Goal: Task Accomplishment & Management: Manage account settings

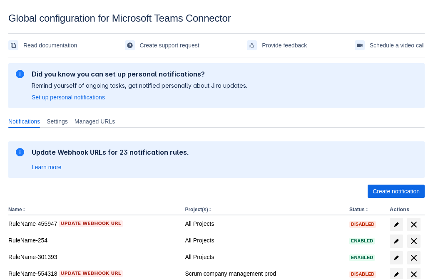
click at [396, 192] on span "Create notification" at bounding box center [396, 191] width 47 height 13
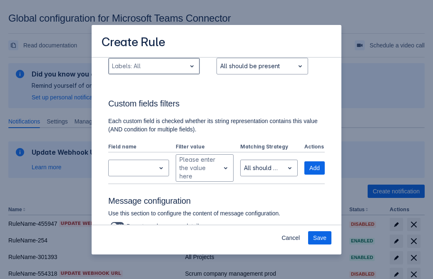
click at [154, 66] on div "Scrollable content" at bounding box center [147, 66] width 71 height 10
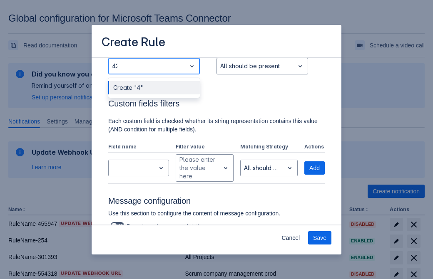
type input "426769_label"
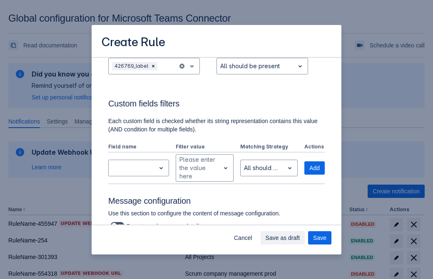
scroll to position [545, 0]
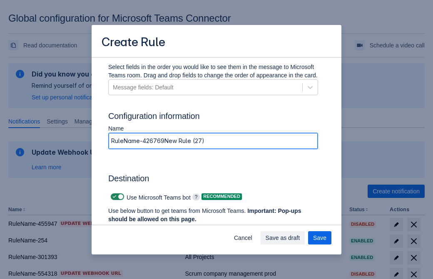
type input "RuleName-426769New Rule (27)"
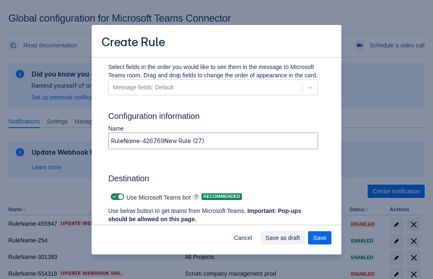
click at [113, 197] on span "Scrollable content" at bounding box center [114, 197] width 7 height 7
click at [113, 197] on input "Scrollable content" at bounding box center [113, 196] width 5 height 5
checkbox input "false"
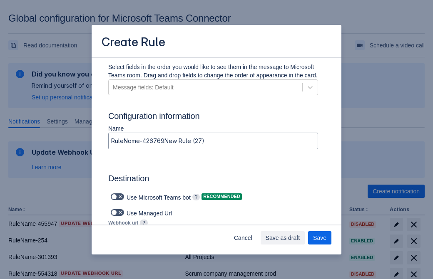
type input "https://prod-74.westus.logic.azure.com:443/workflows/f11e74d8c9ca438c8769757d73…"
click at [300, 238] on span "Save as draft" at bounding box center [283, 237] width 35 height 13
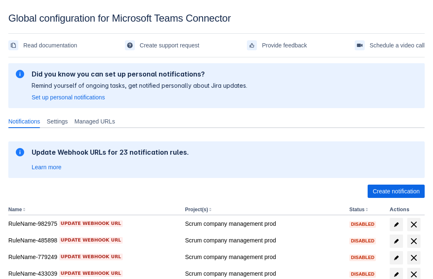
scroll to position [172, 0]
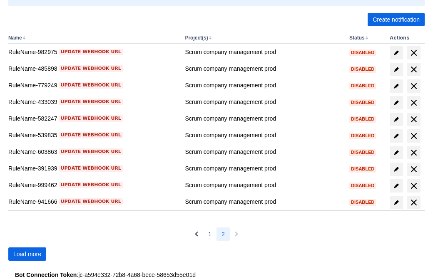
click at [27, 254] on span "Load more" at bounding box center [27, 254] width 28 height 13
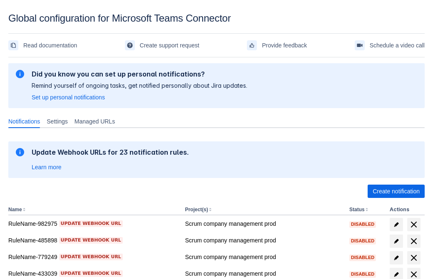
scroll to position [172, 0]
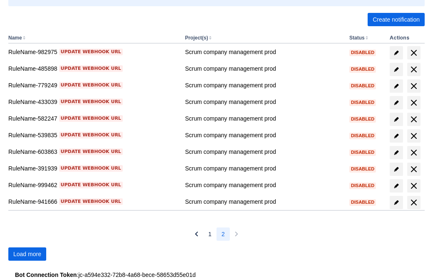
click at [27, 254] on span "Load more" at bounding box center [27, 254] width 28 height 13
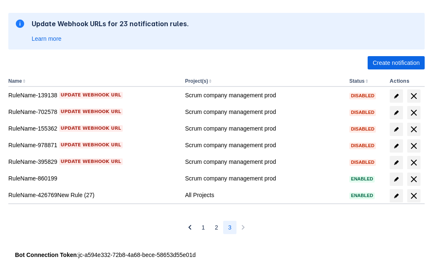
scroll to position [129, 0]
click at [413, 196] on span "delete" at bounding box center [414, 196] width 10 height 10
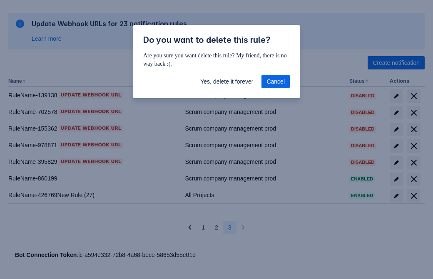
click at [226, 82] on span "Yes, delete it forever" at bounding box center [226, 81] width 53 height 13
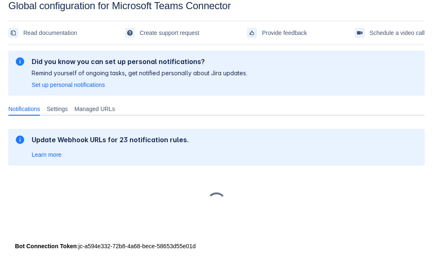
scroll to position [12, 0]
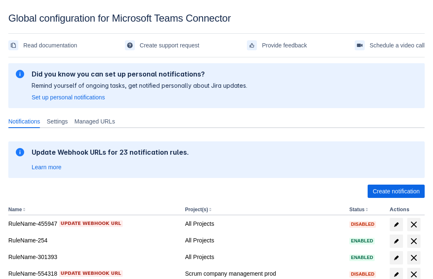
click at [396, 192] on span "Create notification" at bounding box center [396, 191] width 47 height 13
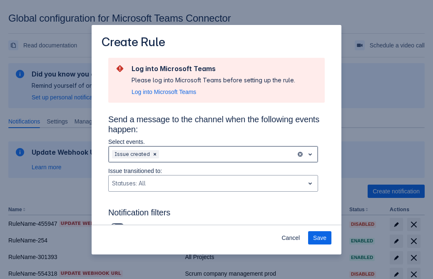
click at [213, 154] on div "Scrollable content" at bounding box center [227, 154] width 132 height 10
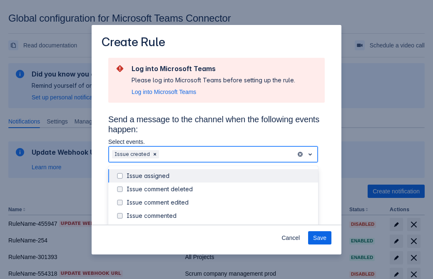
scroll to position [90, 0]
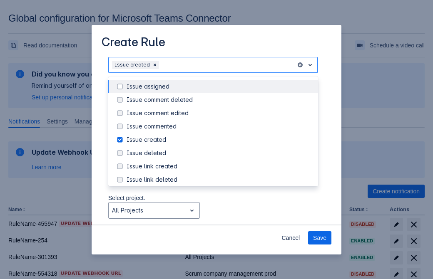
click at [220, 141] on div "Issue created" at bounding box center [220, 140] width 187 height 8
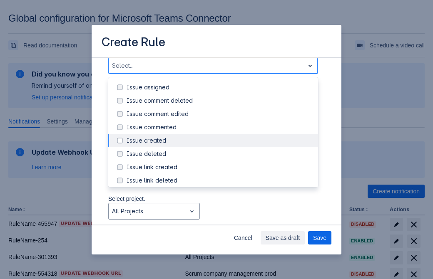
click at [220, 216] on div "Issue updated" at bounding box center [220, 220] width 187 height 8
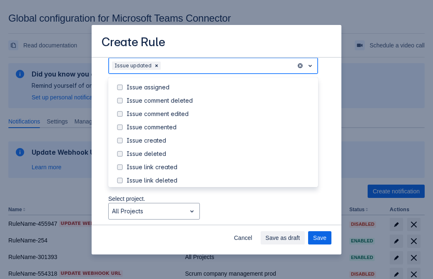
scroll to position [88, 0]
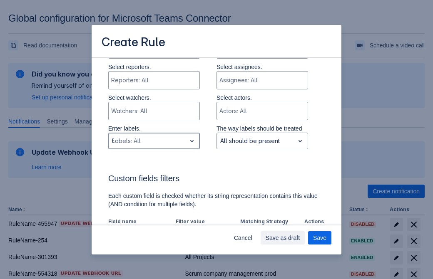
type input "674142_label"
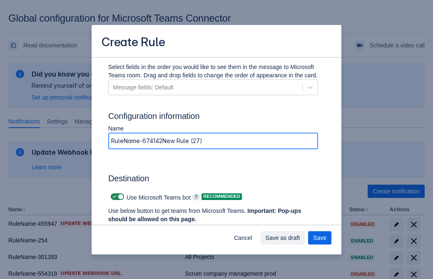
type input "RuleName-674142New Rule (27)"
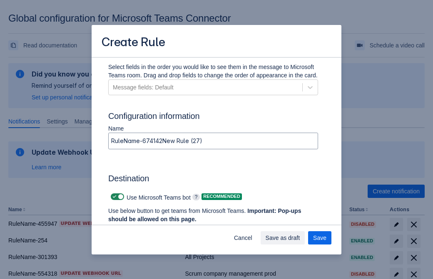
click at [113, 197] on span "Scrollable content" at bounding box center [114, 197] width 7 height 7
click at [113, 197] on input "Scrollable content" at bounding box center [113, 196] width 5 height 5
checkbox input "false"
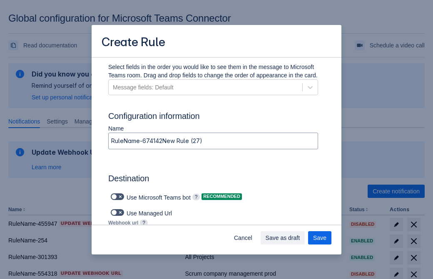
type input "https://prod-34.westus.logic.azure.com:443/workflows/b225ecea21af403f967199aab2…"
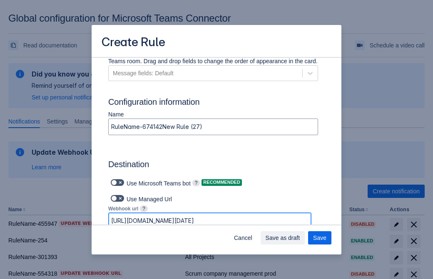
click at [300, 238] on span "Save as draft" at bounding box center [283, 237] width 35 height 13
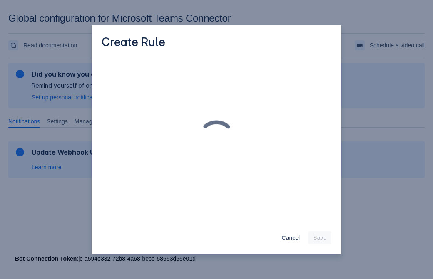
scroll to position [0, 0]
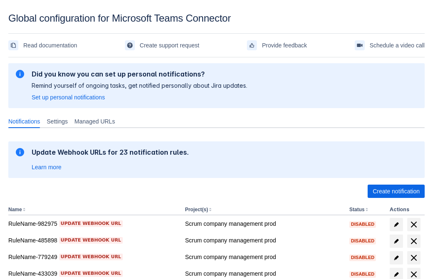
scroll to position [172, 0]
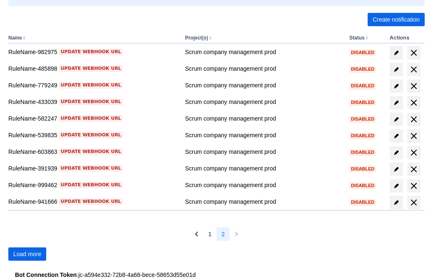
click at [27, 254] on span "Load more" at bounding box center [27, 254] width 28 height 13
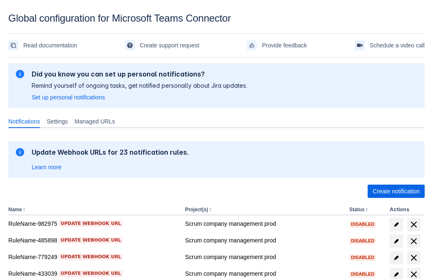
scroll to position [172, 0]
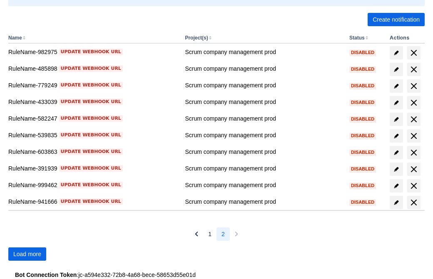
click at [27, 254] on span "Load more" at bounding box center [27, 254] width 28 height 13
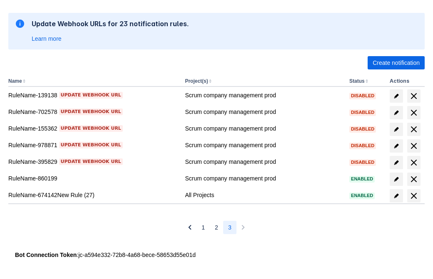
click at [413, 196] on span "delete" at bounding box center [414, 196] width 10 height 10
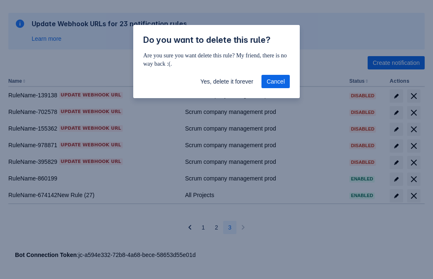
click at [226, 82] on span "Yes, delete it forever" at bounding box center [226, 81] width 53 height 13
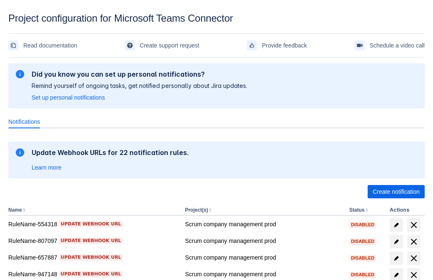
click at [396, 192] on span "Create notification" at bounding box center [396, 191] width 47 height 13
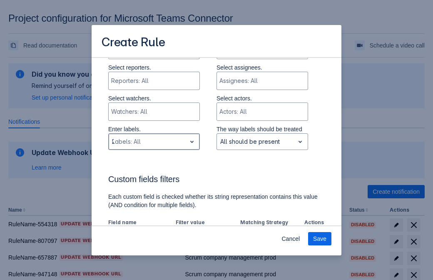
type input "212400_label"
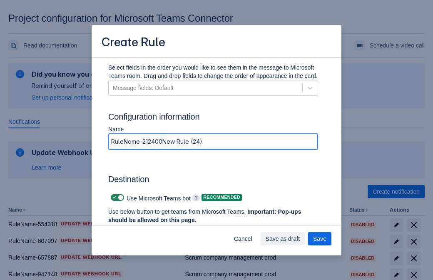
type input "RuleName-212400New Rule (24)"
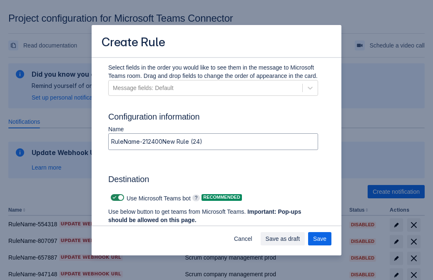
click at [113, 197] on span at bounding box center [114, 197] width 7 height 7
click at [113, 197] on input "checkbox" at bounding box center [113, 197] width 5 height 5
checkbox input "false"
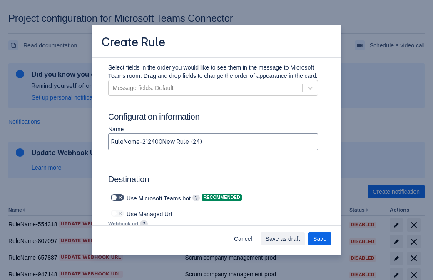
type input "https://prod-66.westus.logic.azure.com:443/workflows/8c648f5704ae4c43ad0e610244…"
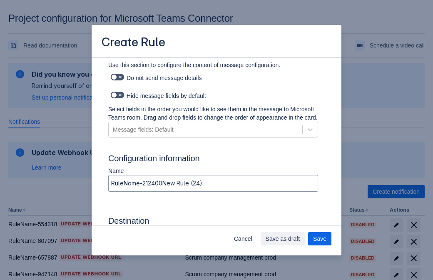
click at [300, 239] on span "Save as draft" at bounding box center [283, 238] width 35 height 13
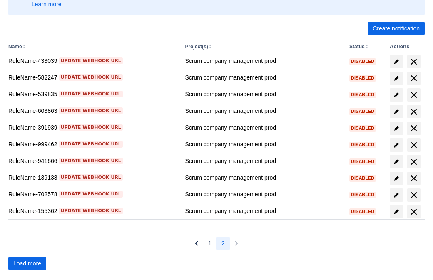
click at [27, 263] on span "Load more" at bounding box center [27, 262] width 28 height 13
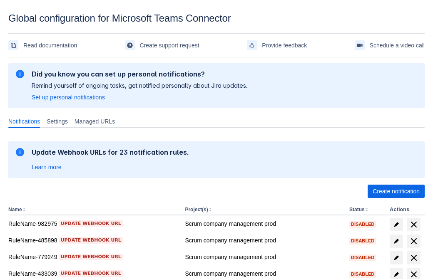
scroll to position [172, 0]
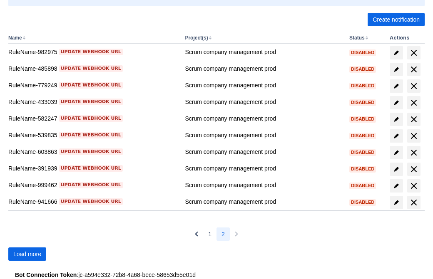
click at [27, 254] on span "Load more" at bounding box center [27, 254] width 28 height 13
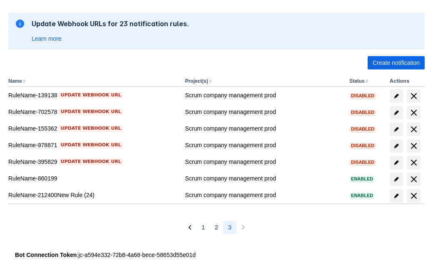
click at [413, 196] on span "delete" at bounding box center [414, 196] width 10 height 10
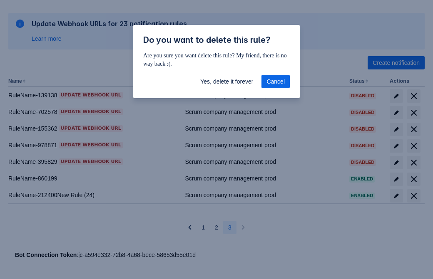
click at [226, 84] on span "Yes, delete it forever" at bounding box center [226, 81] width 53 height 13
